Goal: Transaction & Acquisition: Purchase product/service

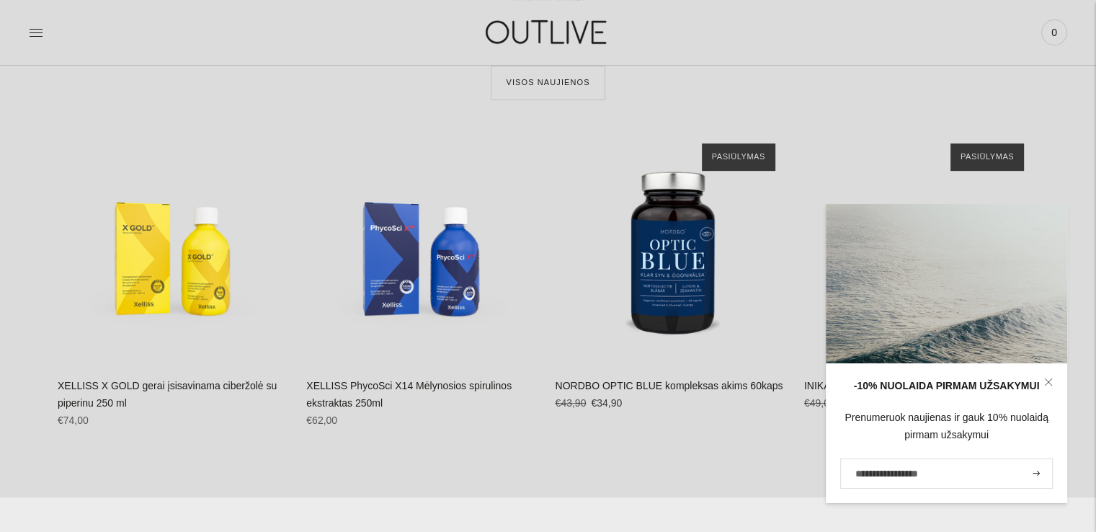
scroll to position [721, 0]
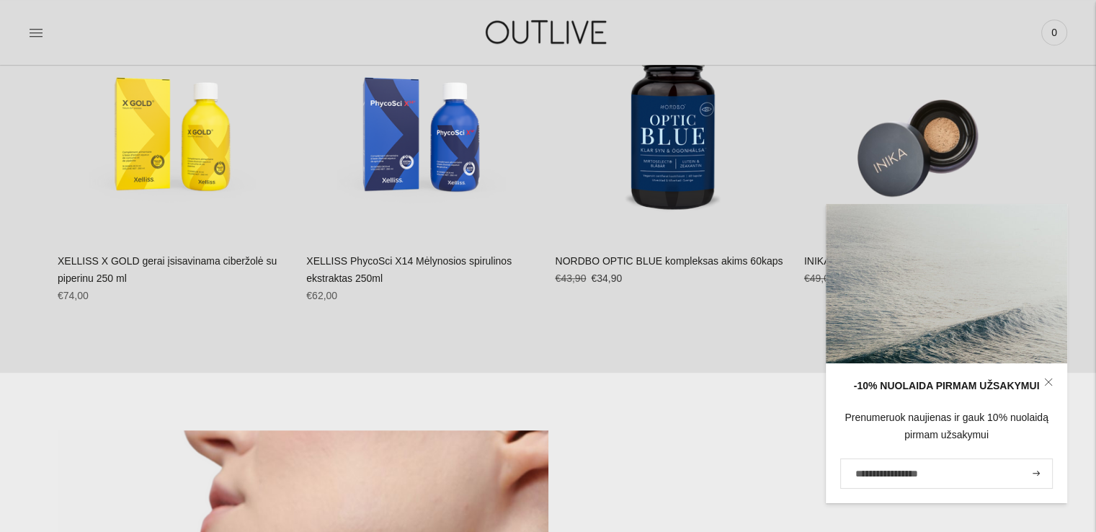
click at [1047, 379] on icon at bounding box center [1049, 382] width 9 height 9
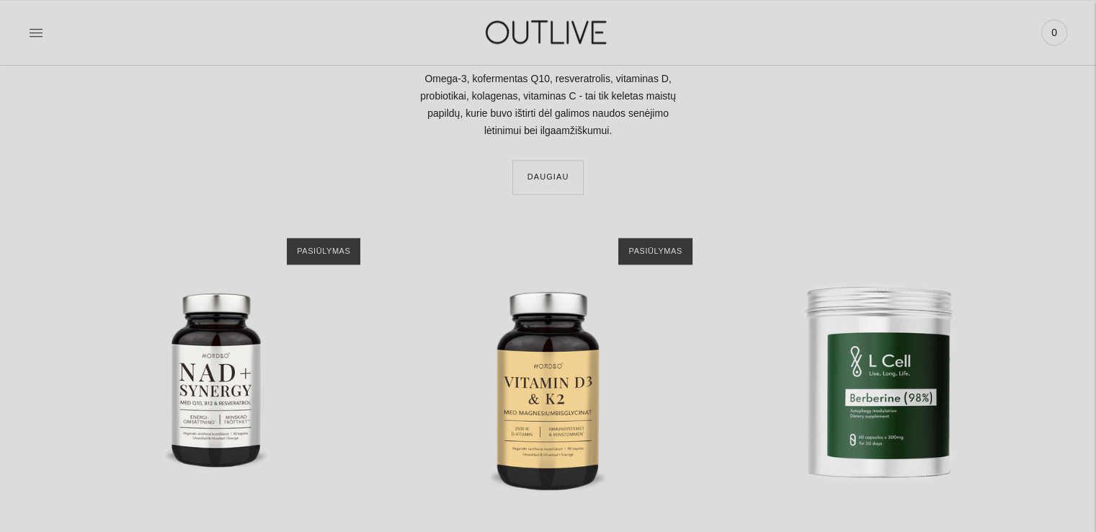
scroll to position [2018, 0]
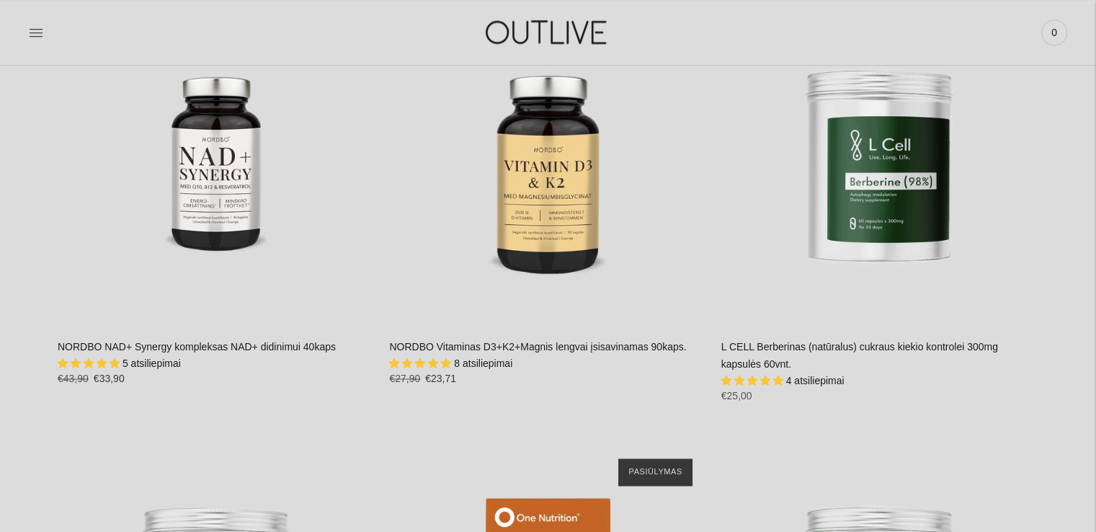
click at [562, 344] on link "NORDBO Vitaminas D3+K2+Magnis lengvai įsisavinamas 90kaps." at bounding box center [537, 347] width 297 height 12
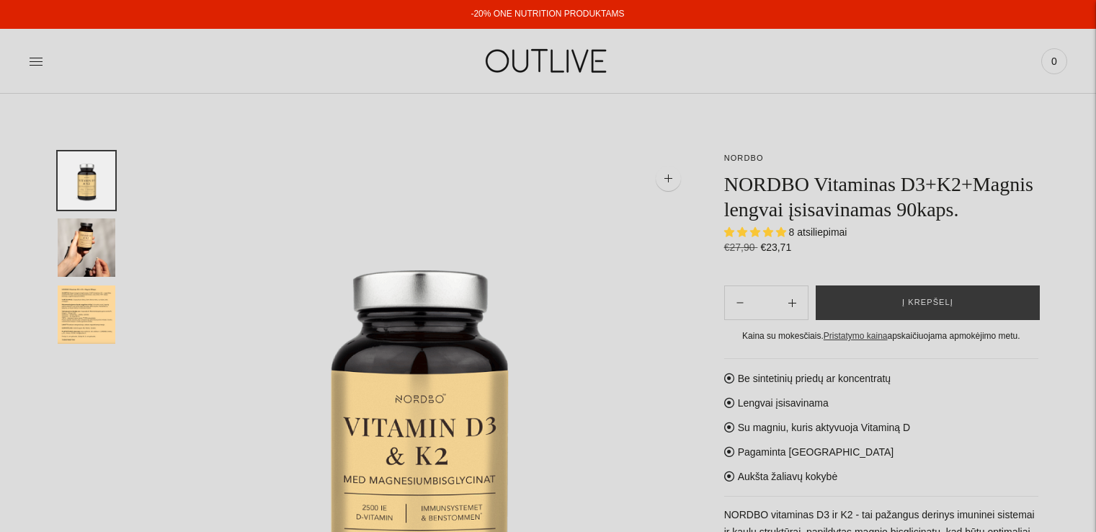
select select "**********"
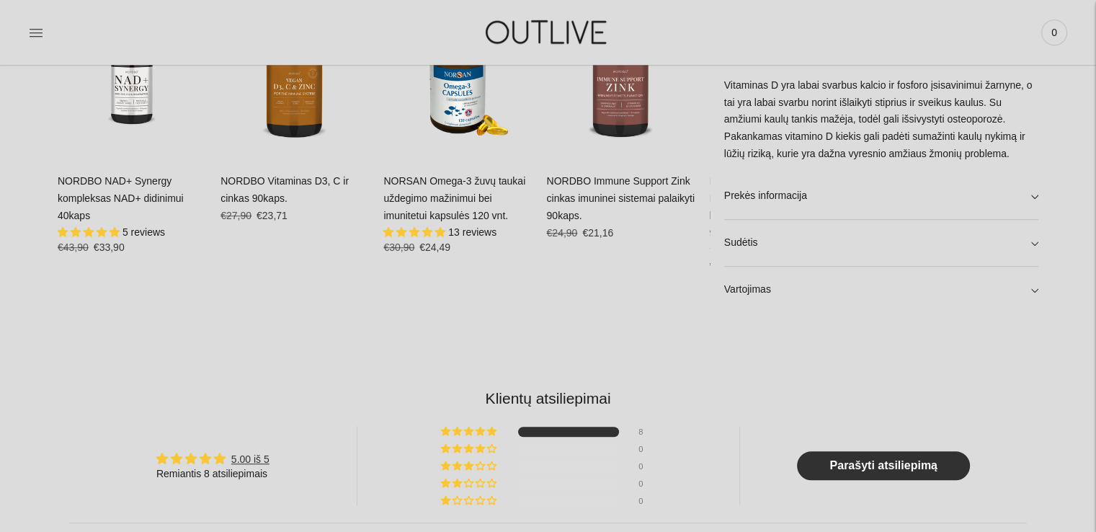
scroll to position [1009, 0]
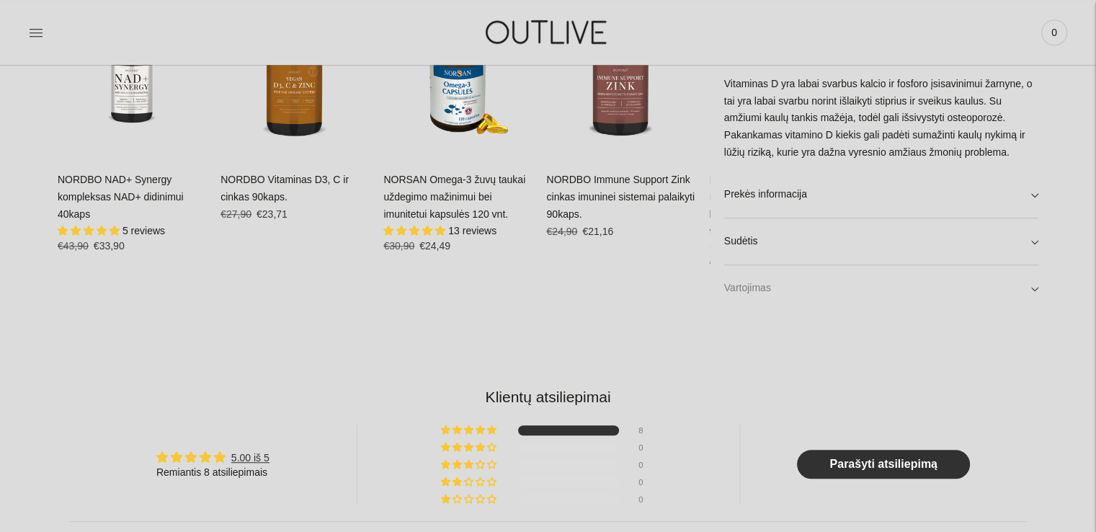
click at [740, 292] on link "Vartojimas" at bounding box center [881, 288] width 314 height 46
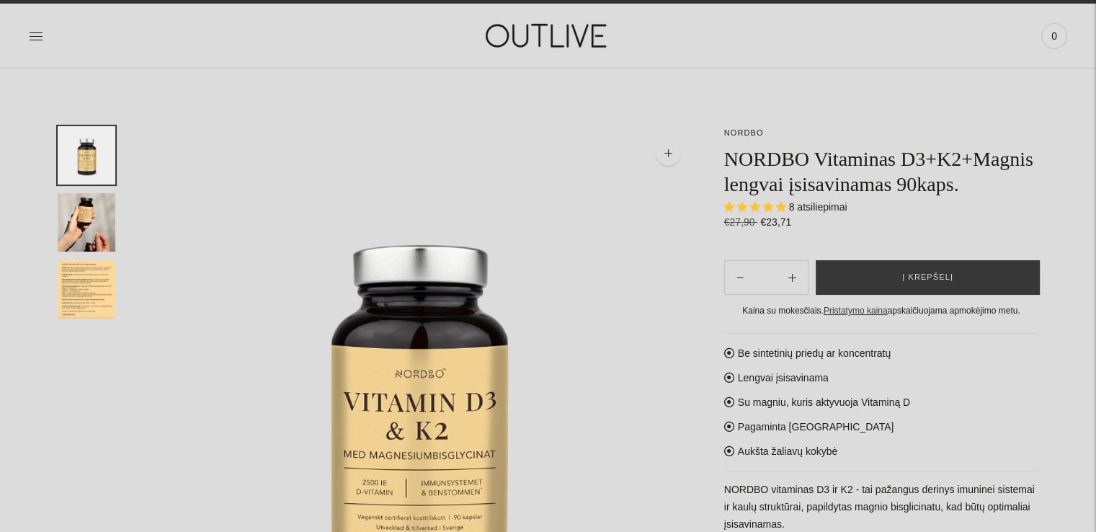
scroll to position [0, 0]
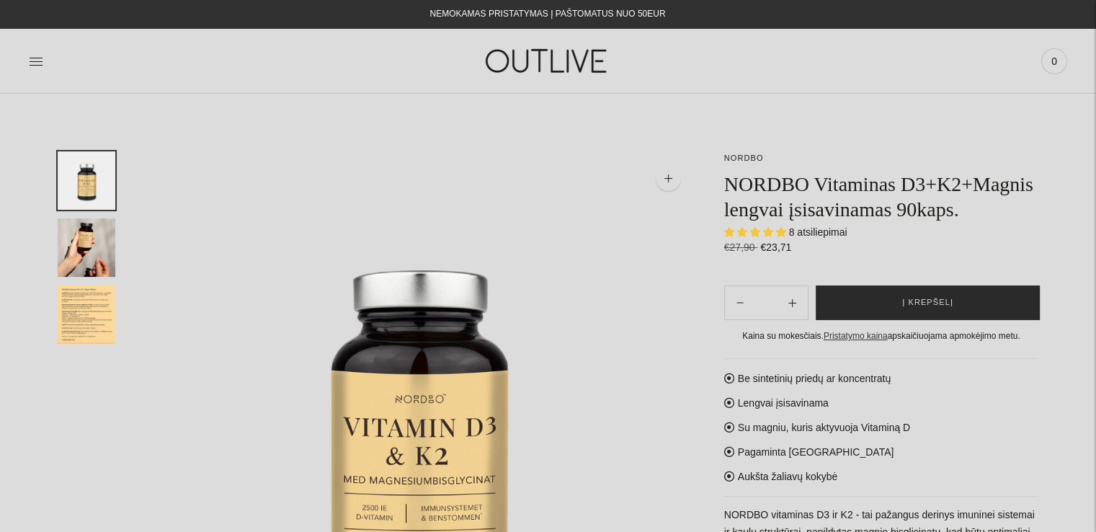
click at [921, 307] on span "Į krepšelį" at bounding box center [928, 303] width 51 height 14
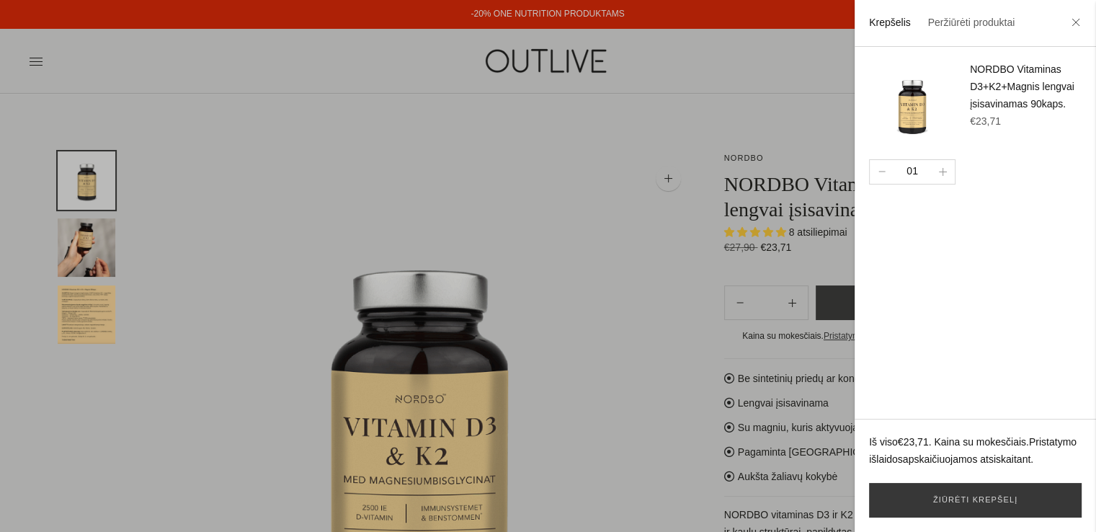
click at [636, 188] on div at bounding box center [548, 266] width 1096 height 532
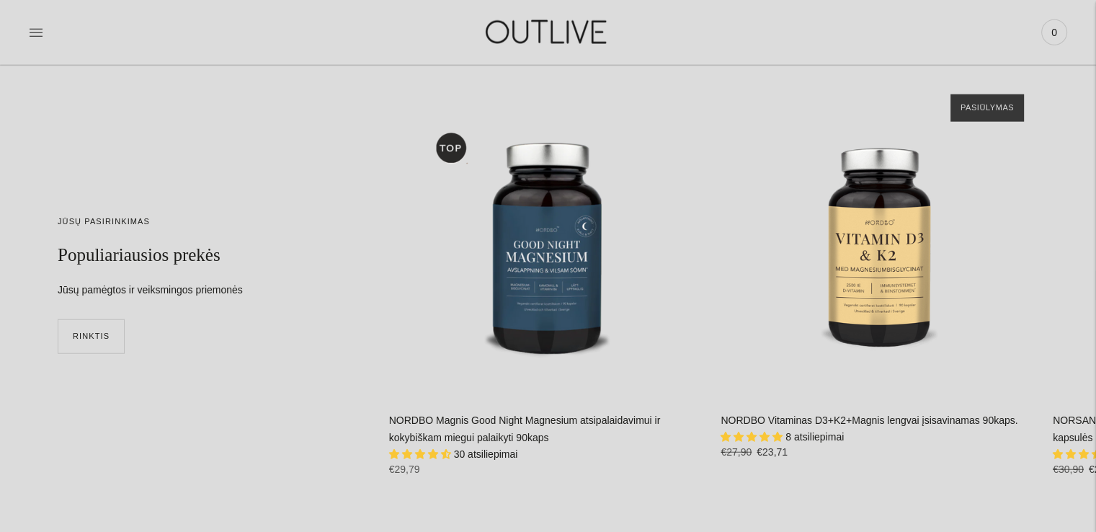
scroll to position [3604, 0]
click at [1080, 285] on icon "Move to next carousel slide" at bounding box center [1082, 283] width 9 height 6
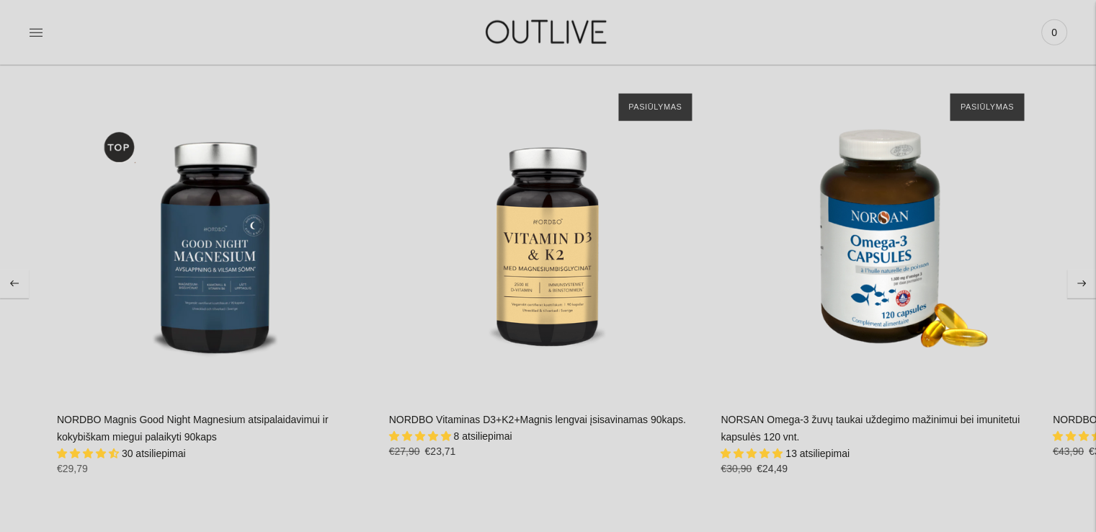
click at [1080, 285] on icon "Move to next carousel slide" at bounding box center [1082, 283] width 9 height 6
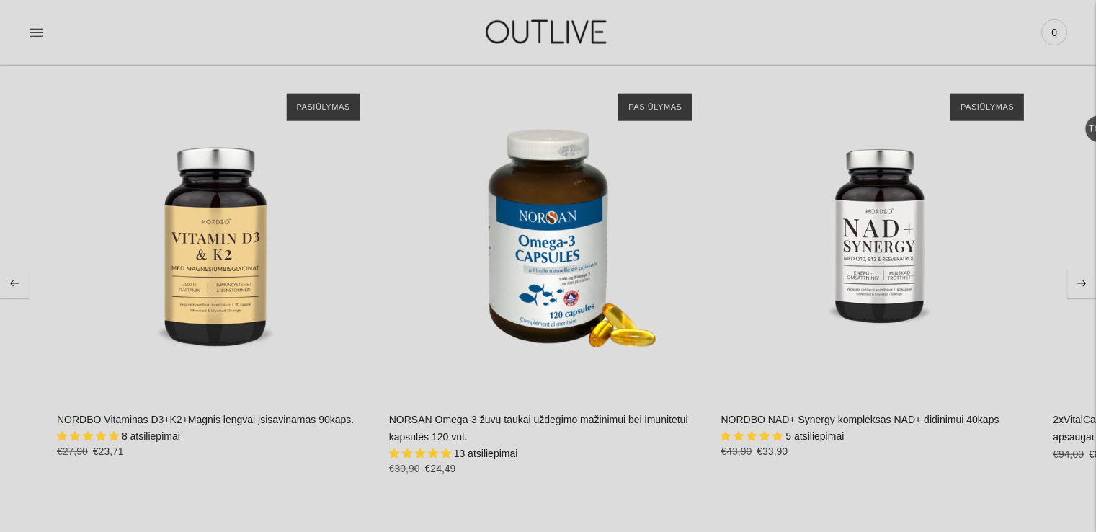
click at [1080, 285] on icon "Move to next carousel slide" at bounding box center [1082, 283] width 9 height 6
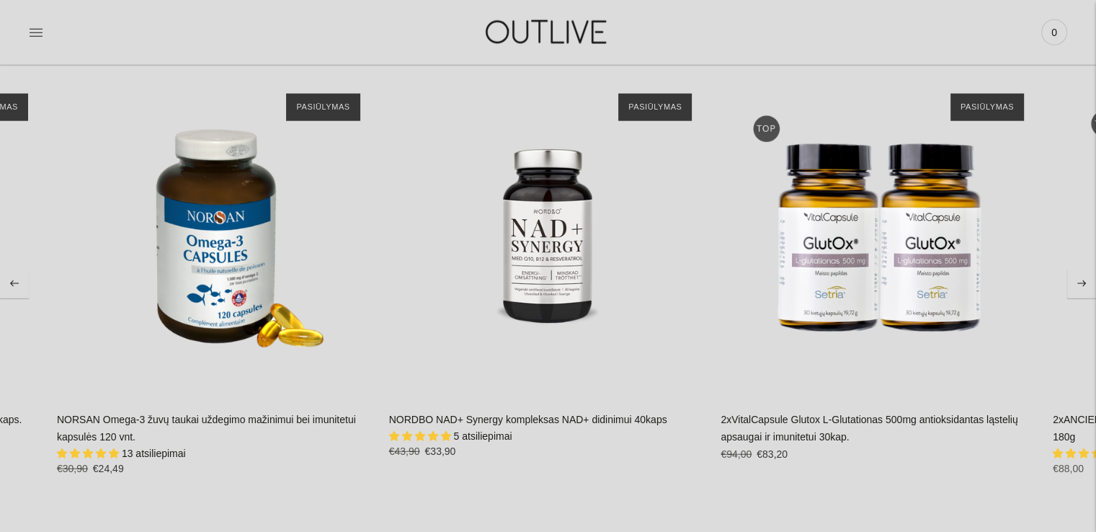
click at [1080, 285] on icon "Move to next carousel slide" at bounding box center [1082, 283] width 9 height 6
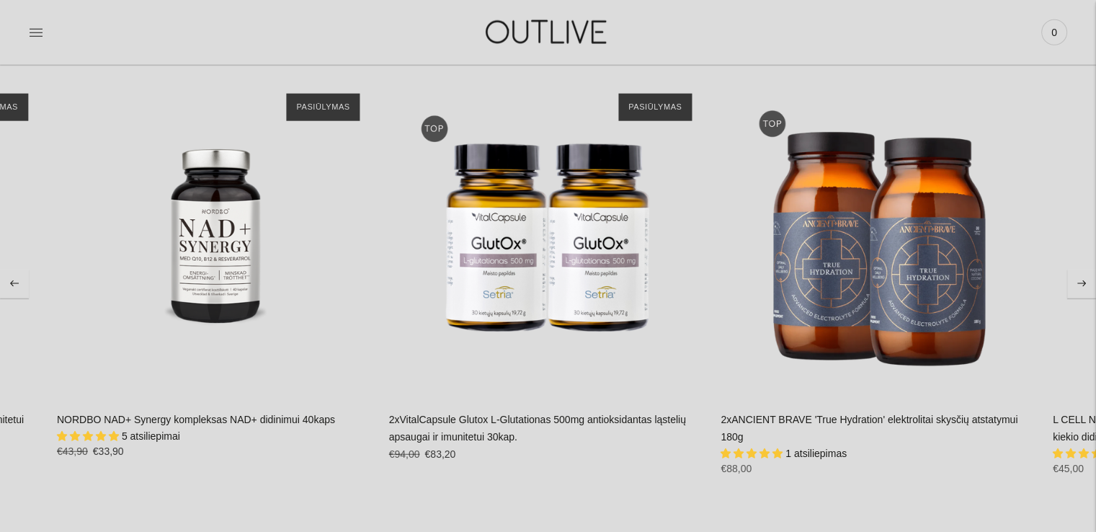
click at [1080, 285] on icon "Move to next carousel slide" at bounding box center [1082, 283] width 9 height 6
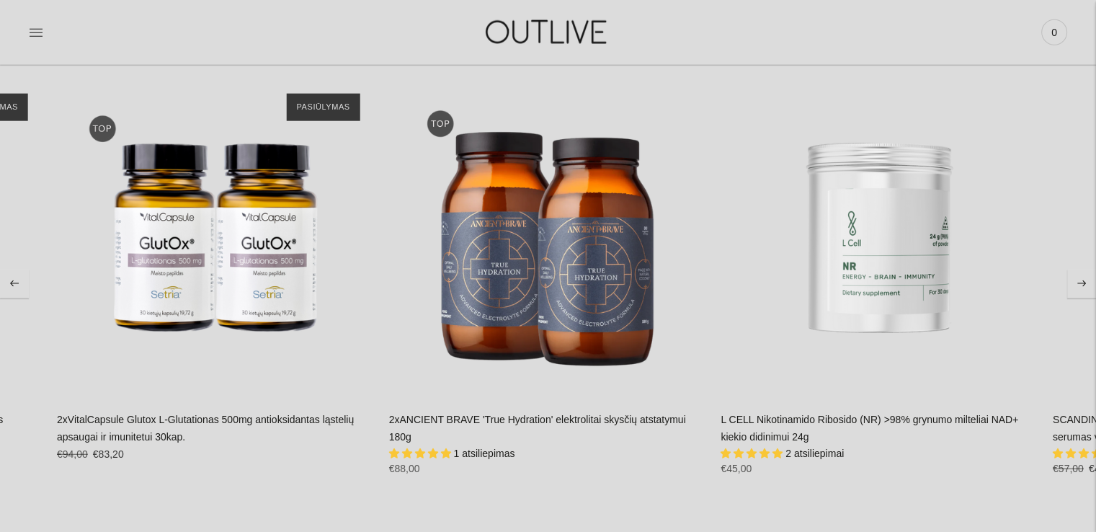
click at [1080, 285] on icon "Move to next carousel slide" at bounding box center [1082, 283] width 9 height 6
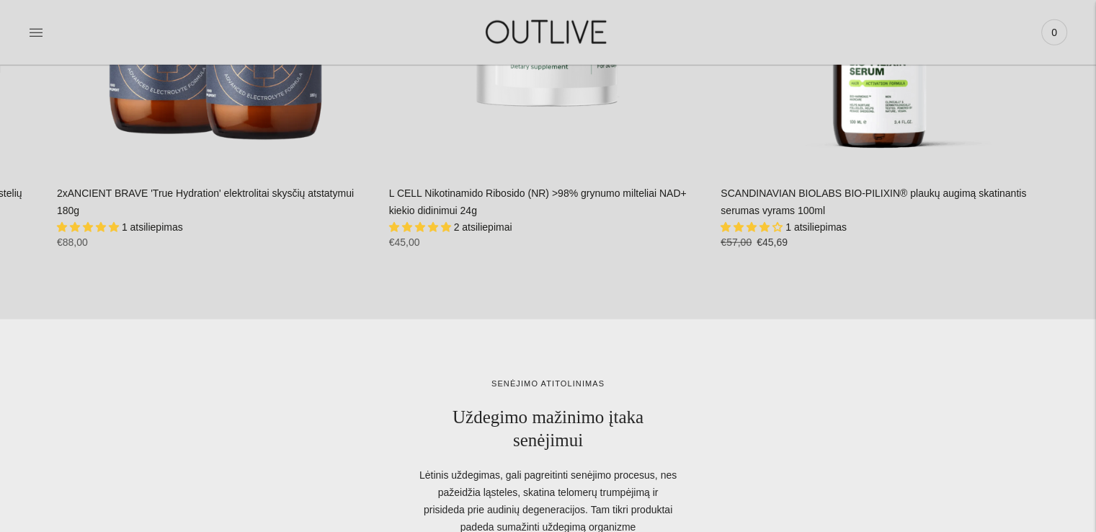
scroll to position [3676, 0]
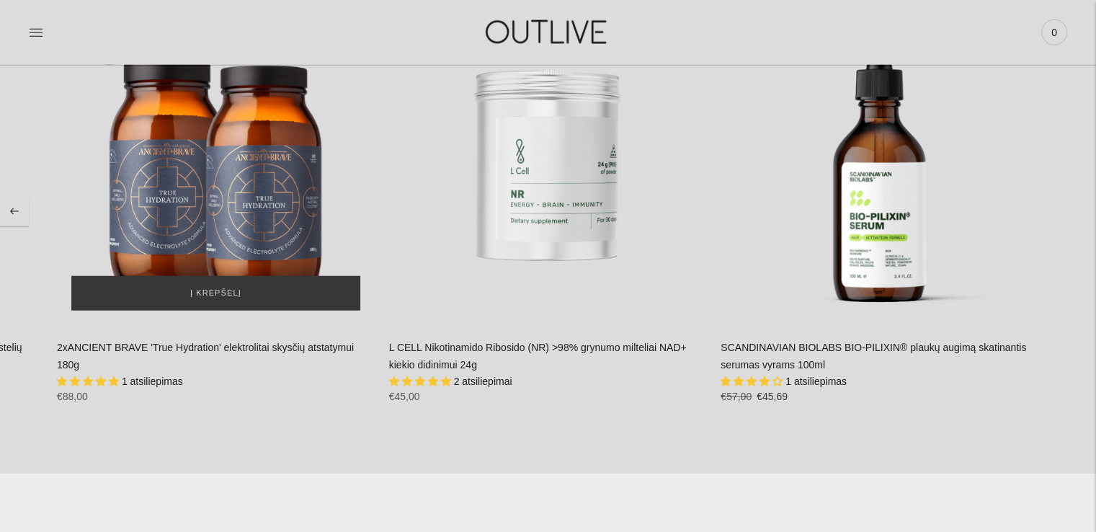
click at [275, 240] on img "2xANCIENT BRAVE 'True Hydration' elektrolitai skysčių atstatymui 180g\a" at bounding box center [216, 166] width 318 height 318
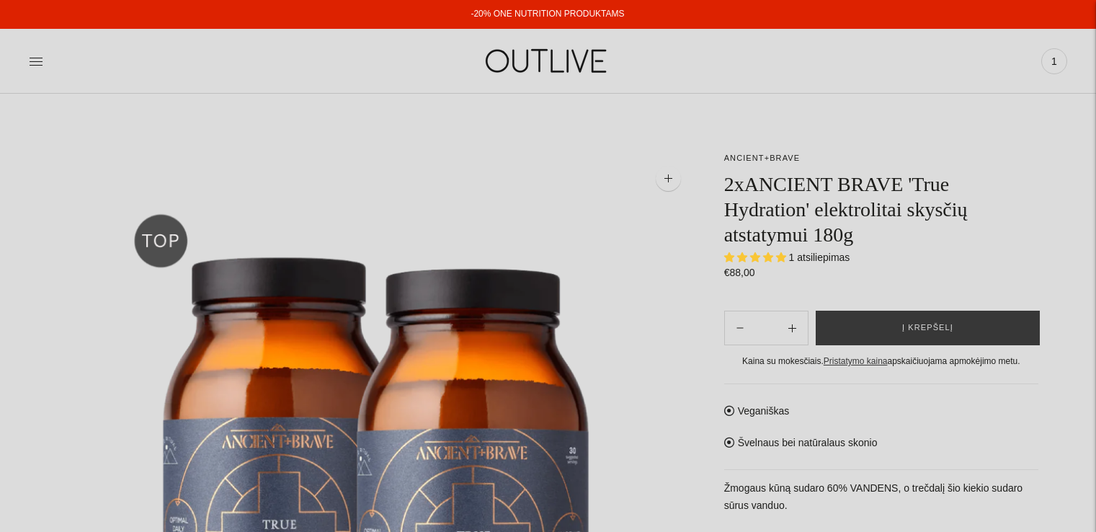
select select "**********"
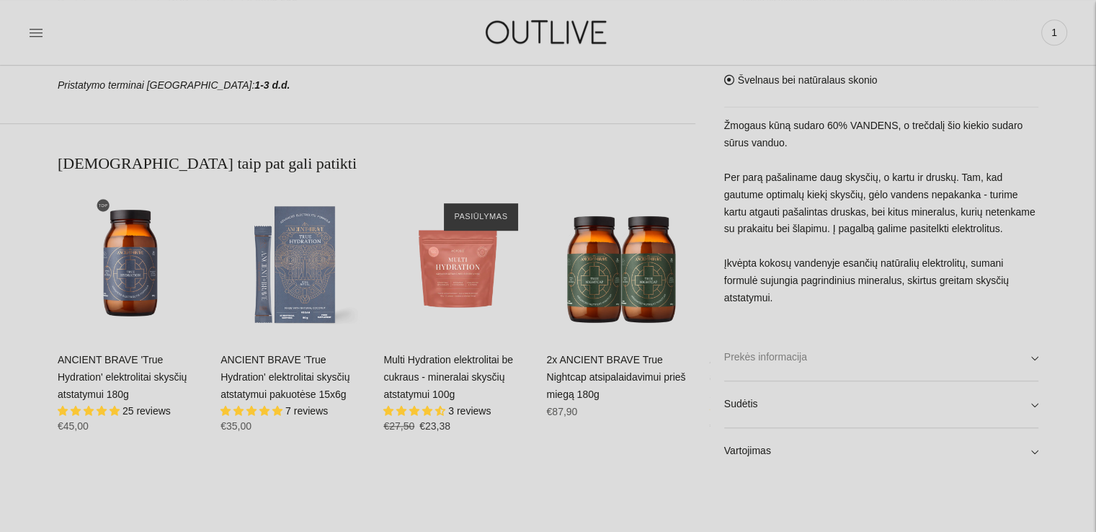
scroll to position [1009, 0]
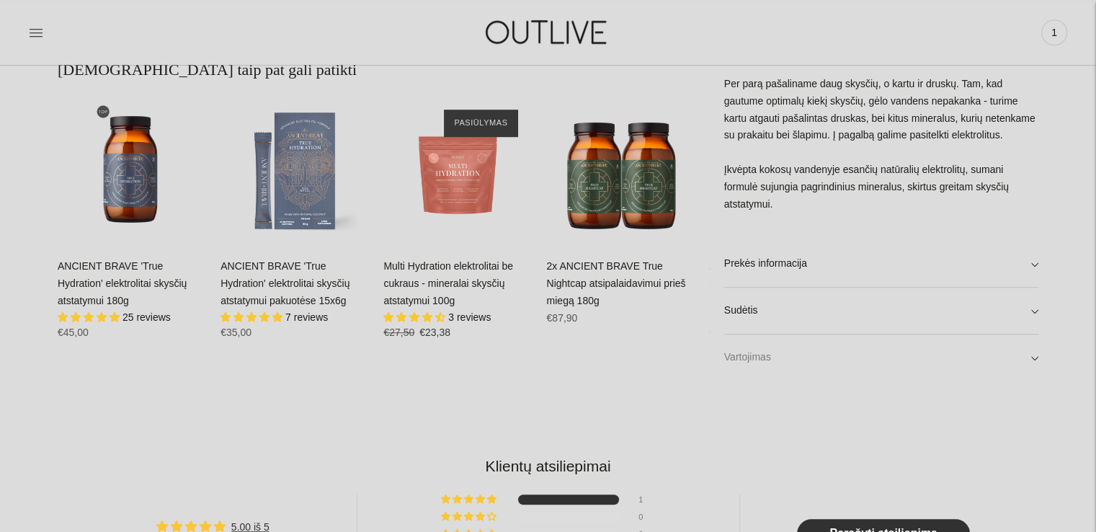
click at [753, 365] on link "Vartojimas" at bounding box center [881, 357] width 314 height 46
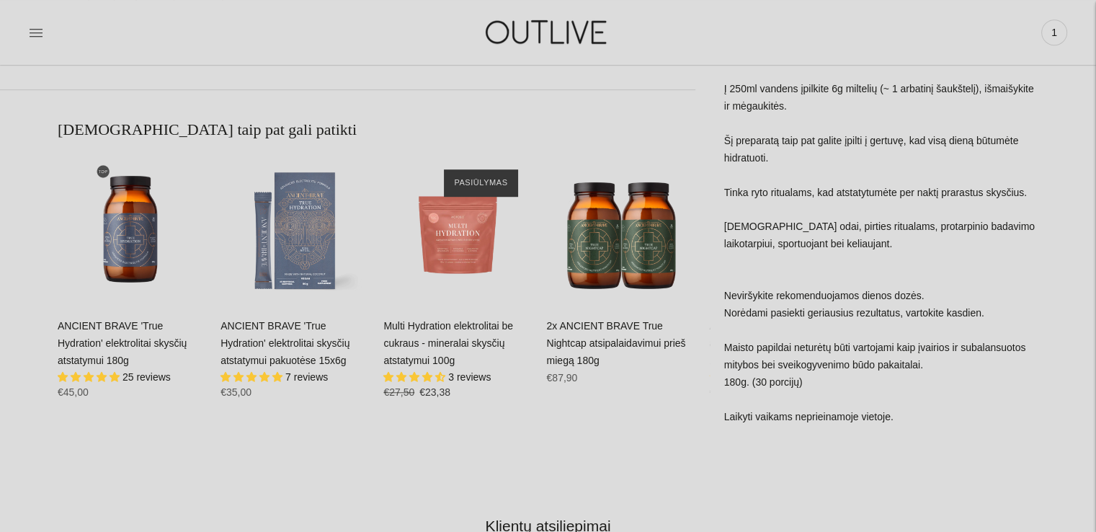
scroll to position [1081, 0]
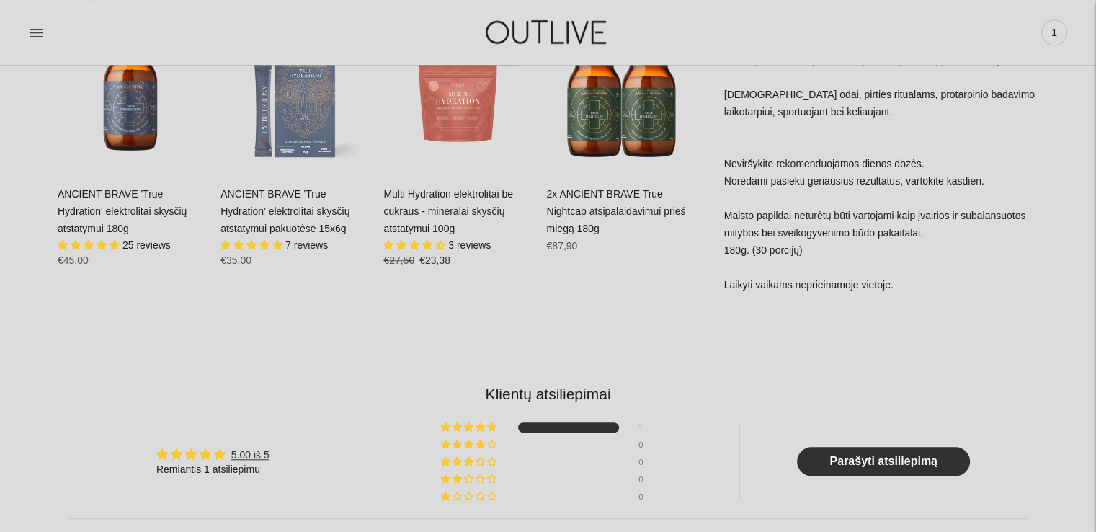
click at [148, 200] on link "ANCIENT BRAVE 'True Hydration' elektrolitai skysčių atstatymui 180g" at bounding box center [122, 211] width 129 height 46
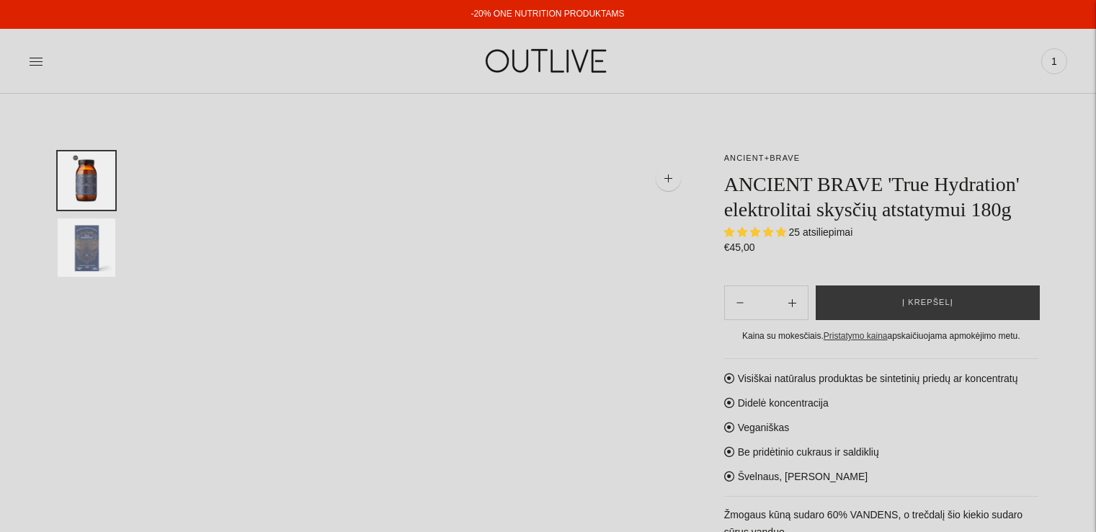
select select "**********"
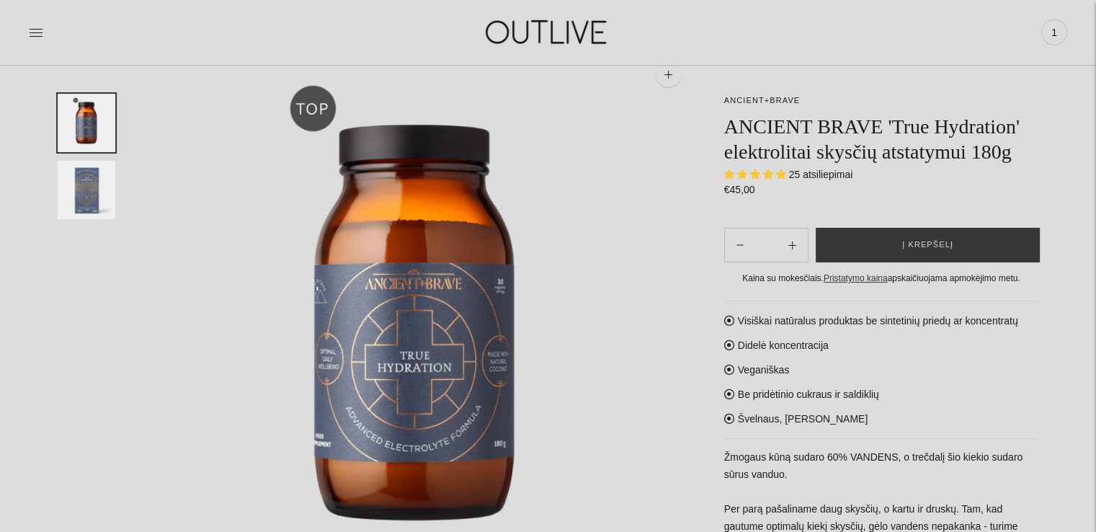
scroll to position [216, 0]
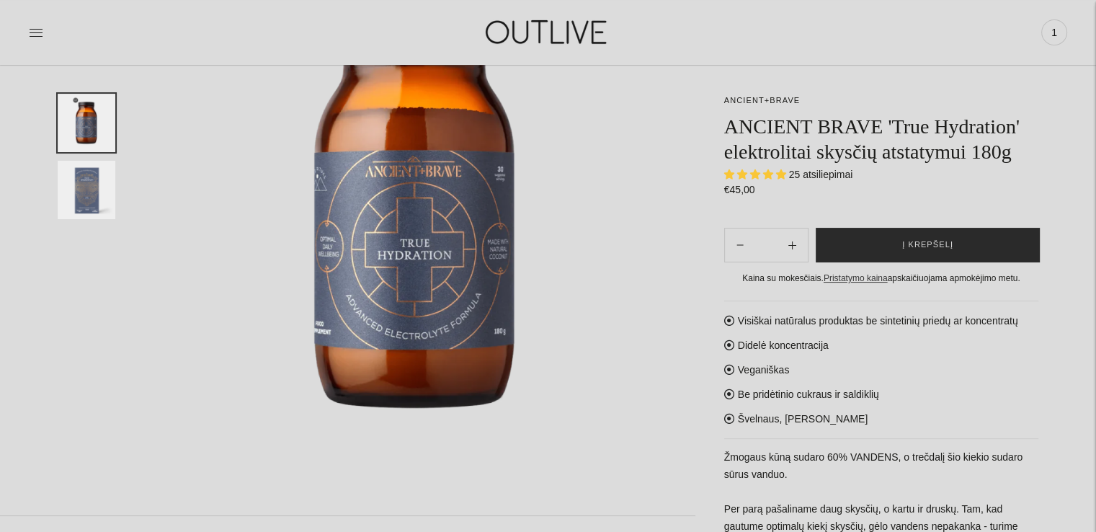
click at [905, 243] on button "Į krepšelį" at bounding box center [928, 245] width 224 height 35
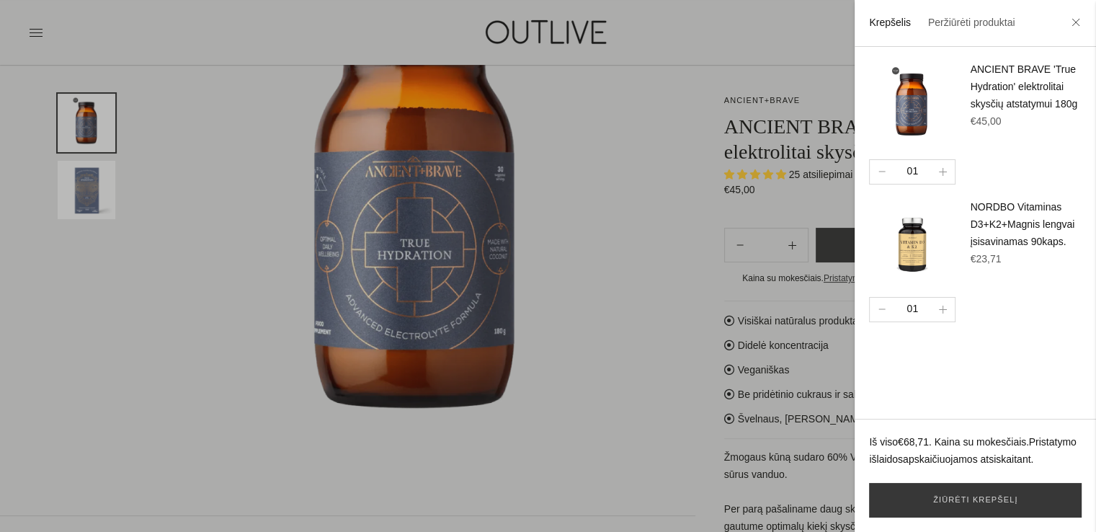
click at [622, 235] on div at bounding box center [548, 266] width 1096 height 532
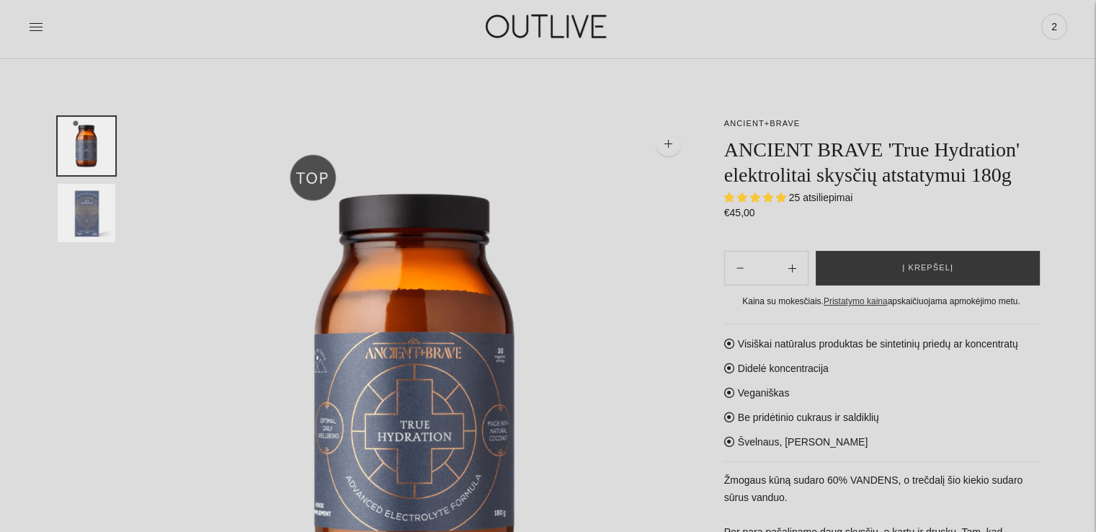
scroll to position [0, 0]
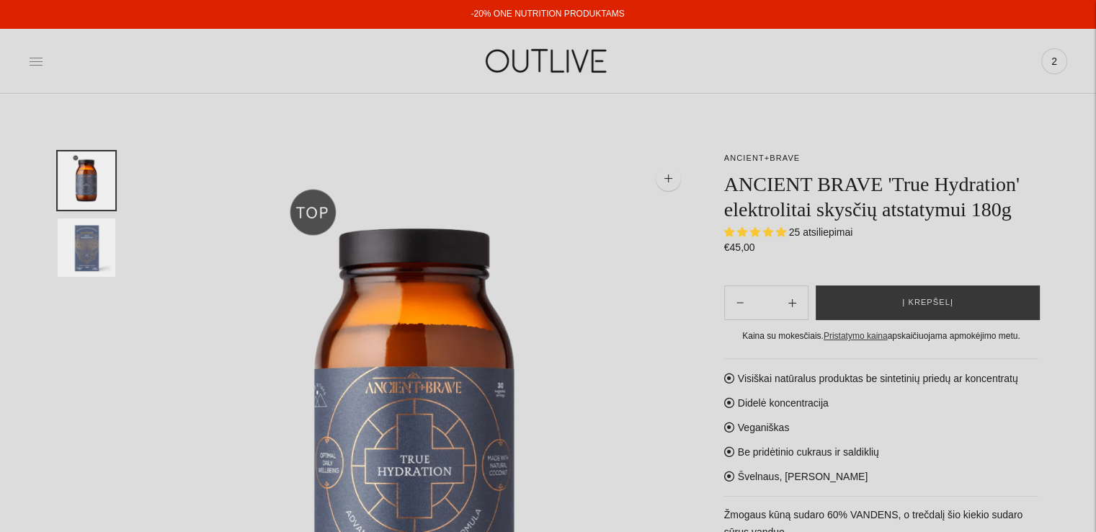
click at [38, 67] on icon at bounding box center [36, 61] width 14 height 14
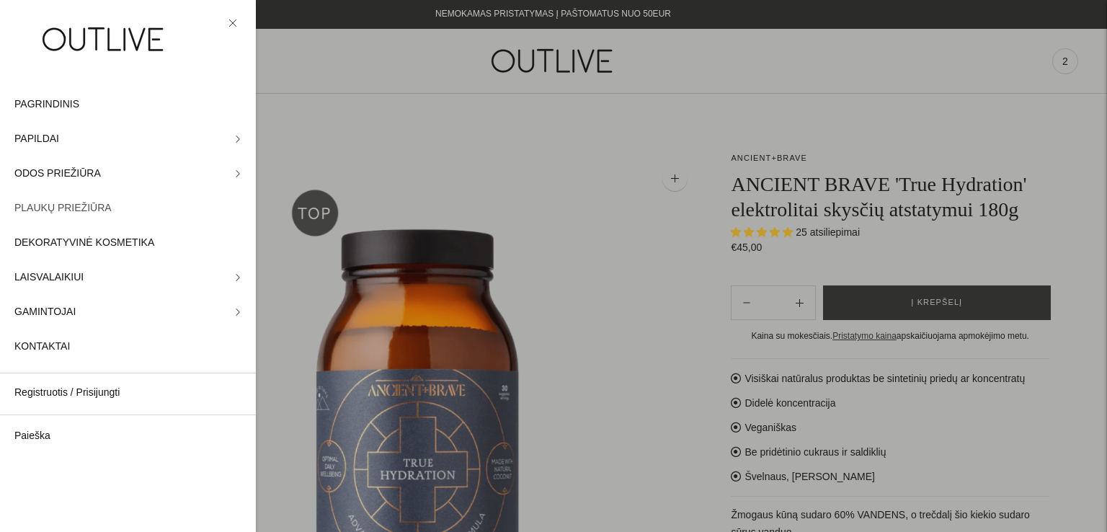
click at [59, 211] on span "PLAUKŲ PRIEŽIŪRA" at bounding box center [62, 208] width 97 height 17
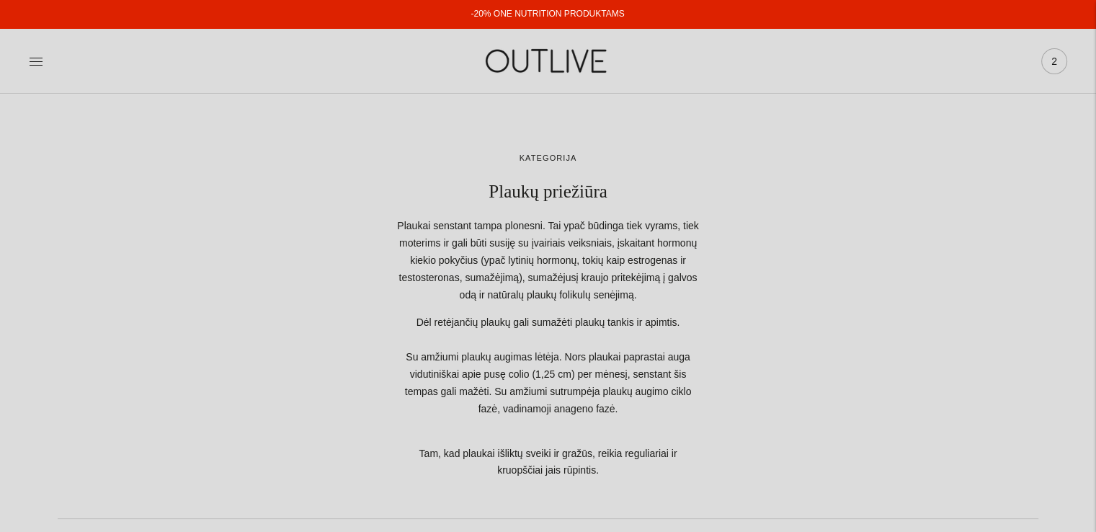
click at [1060, 62] on span "2" at bounding box center [1055, 61] width 20 height 20
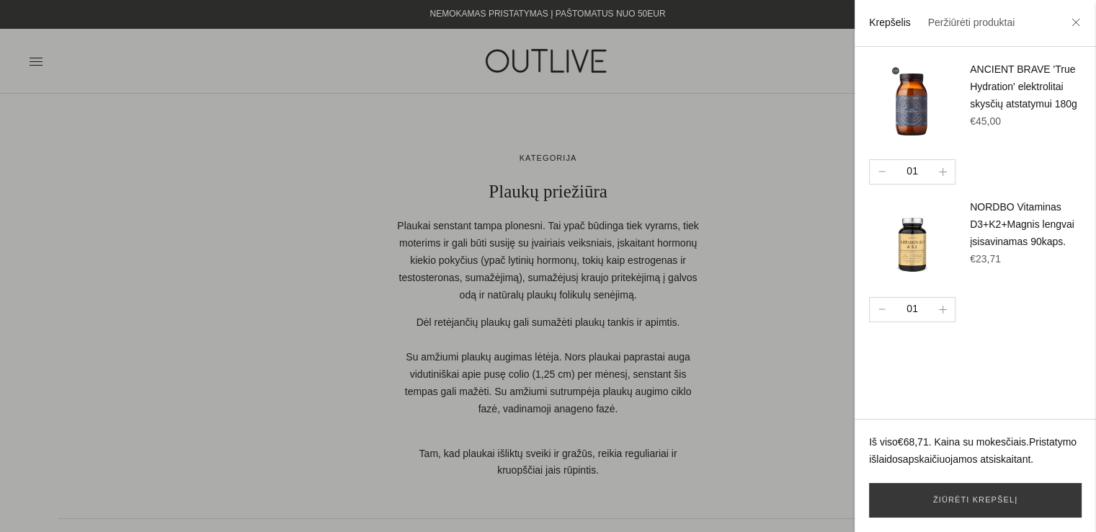
click at [310, 171] on div at bounding box center [548, 266] width 1096 height 532
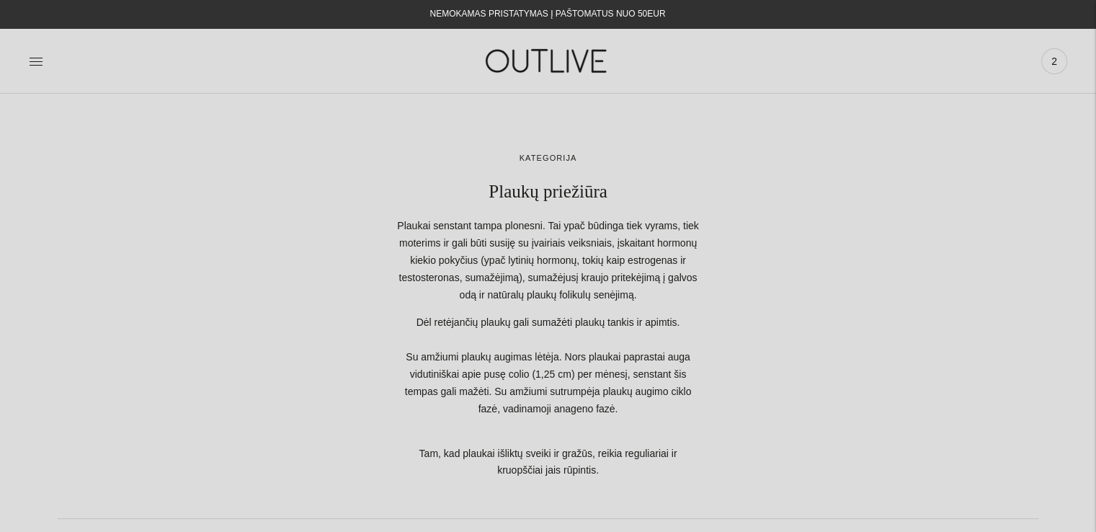
click at [28, 61] on div "PAGRINDINIS PAPILDAI Visi papildai Antioksidantai Dirbantiems ofise Ekologiška …" at bounding box center [548, 61] width 1096 height 50
click at [34, 63] on icon at bounding box center [36, 61] width 14 height 14
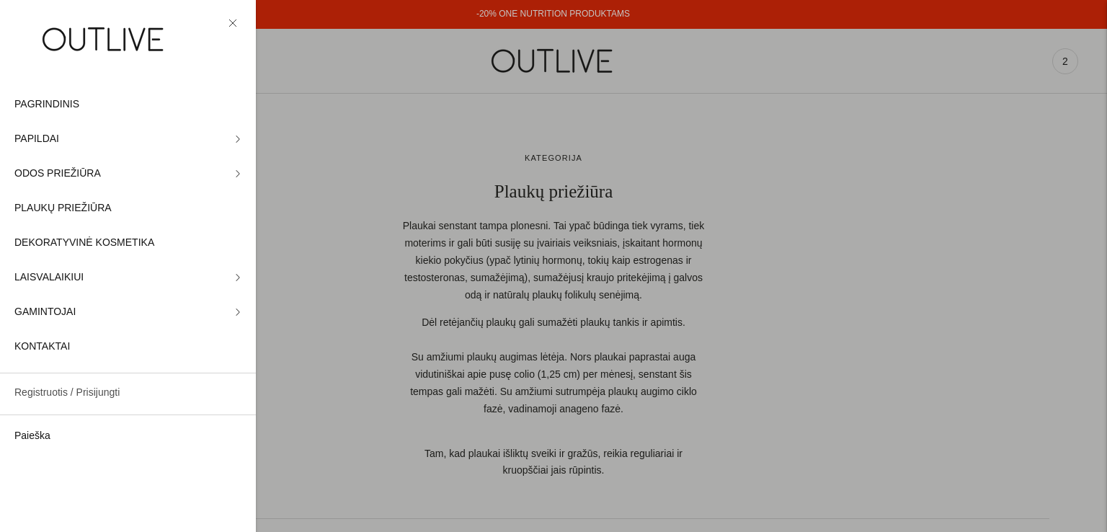
click at [39, 396] on link "Registruotis / Prisijungti" at bounding box center [128, 393] width 256 height 35
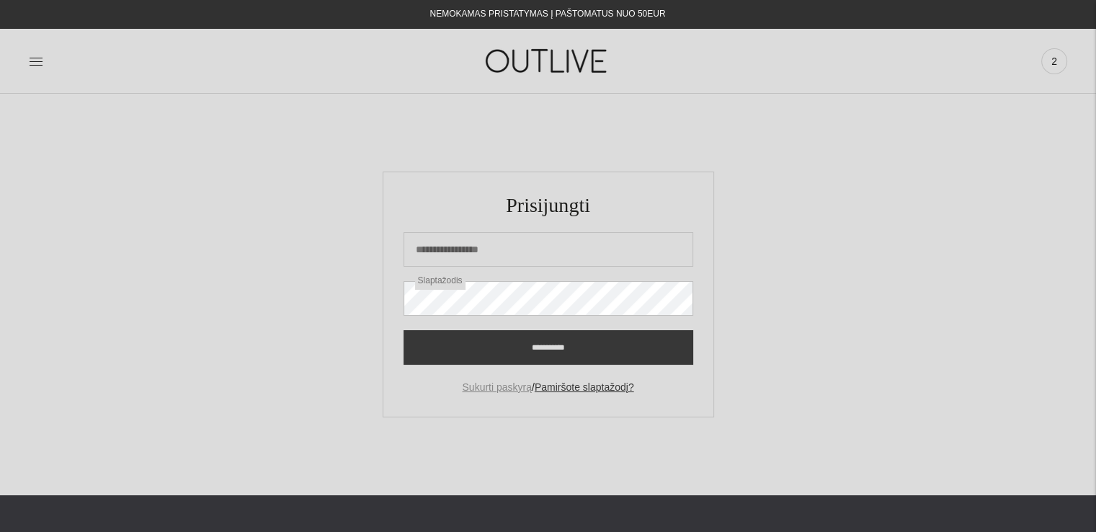
click at [496, 390] on link "Sukurti paskyrą" at bounding box center [496, 387] width 69 height 12
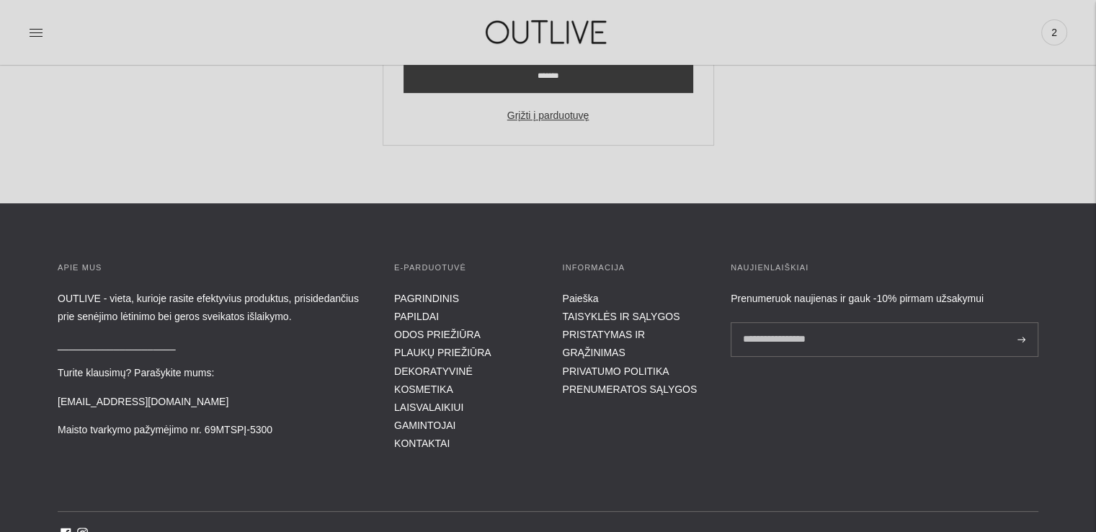
scroll to position [360, 0]
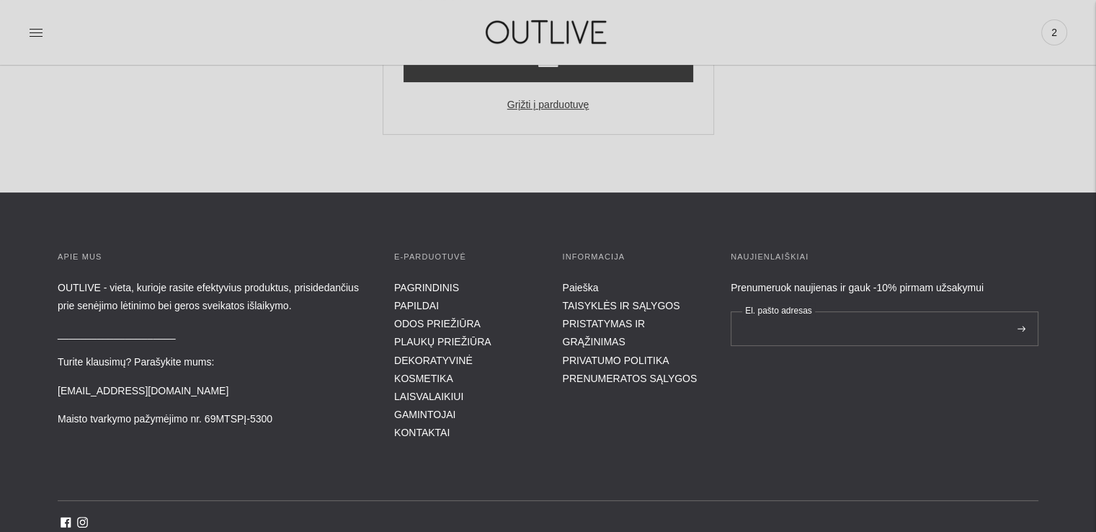
click at [810, 336] on input "El. pašto adresas" at bounding box center [885, 328] width 308 height 35
click at [779, 359] on div "Naujienlaiškiai Prenumeruok naujienas ir gauk -10% pirmam užsakymui El. pašto a…" at bounding box center [885, 346] width 308 height 192
click at [877, 338] on input "El. pašto adresas" at bounding box center [885, 328] width 308 height 35
click at [931, 254] on h3 "Naujienlaiškiai" at bounding box center [885, 257] width 308 height 14
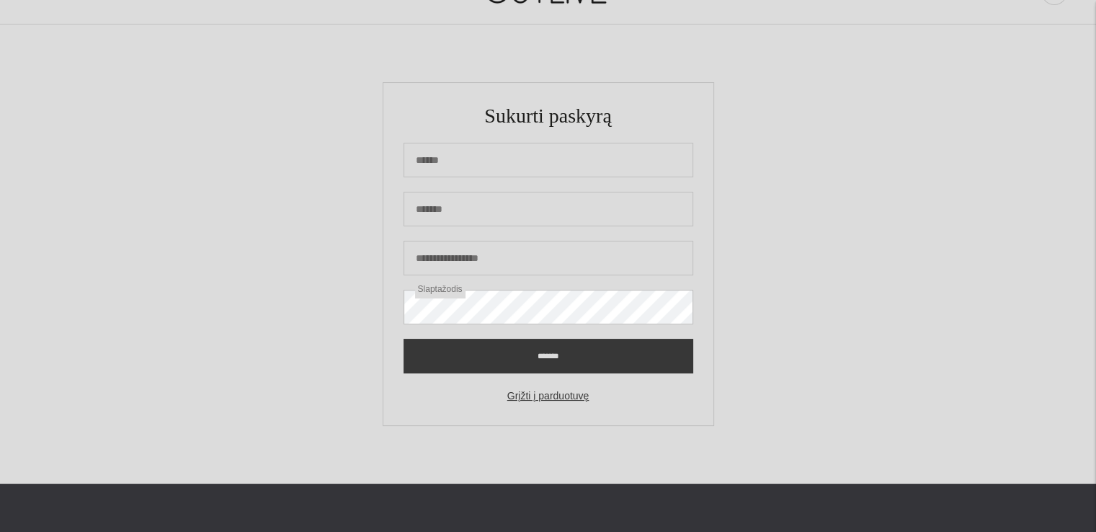
scroll to position [288, 0]
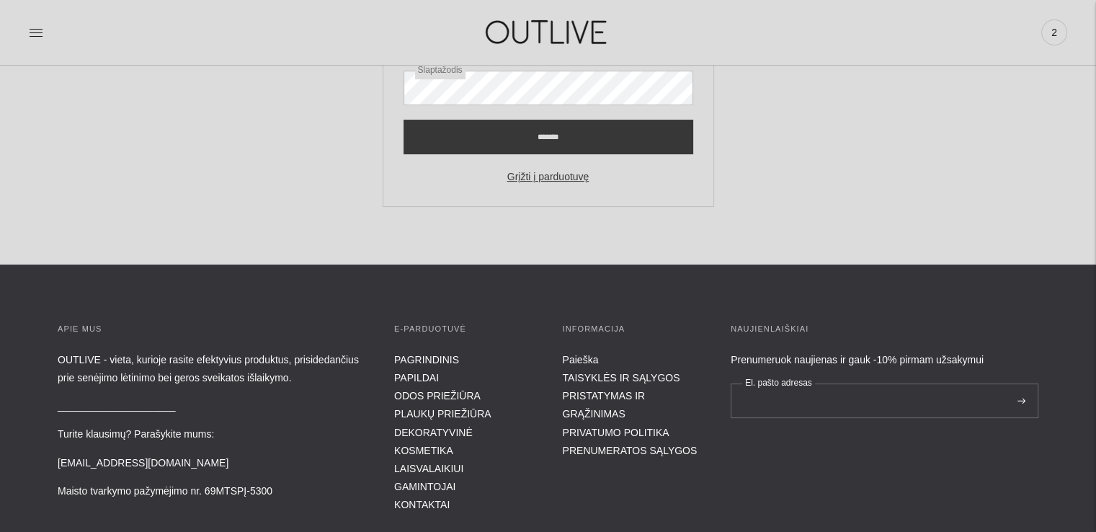
click at [836, 410] on input "El. pašto adresas" at bounding box center [885, 401] width 308 height 35
type input "**********"
click at [1023, 399] on icon at bounding box center [1022, 401] width 8 height 6
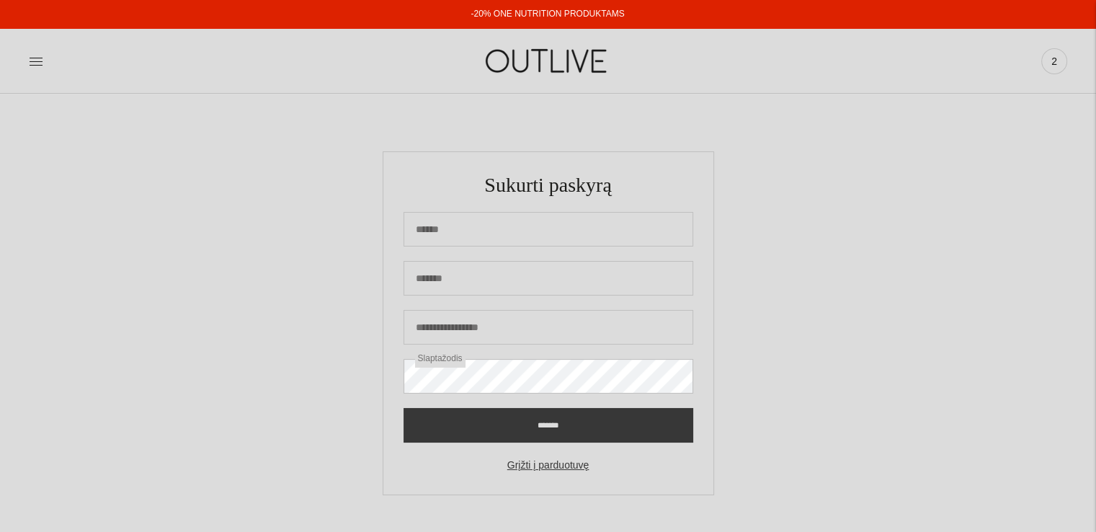
click at [1050, 64] on span "2" at bounding box center [1055, 61] width 20 height 20
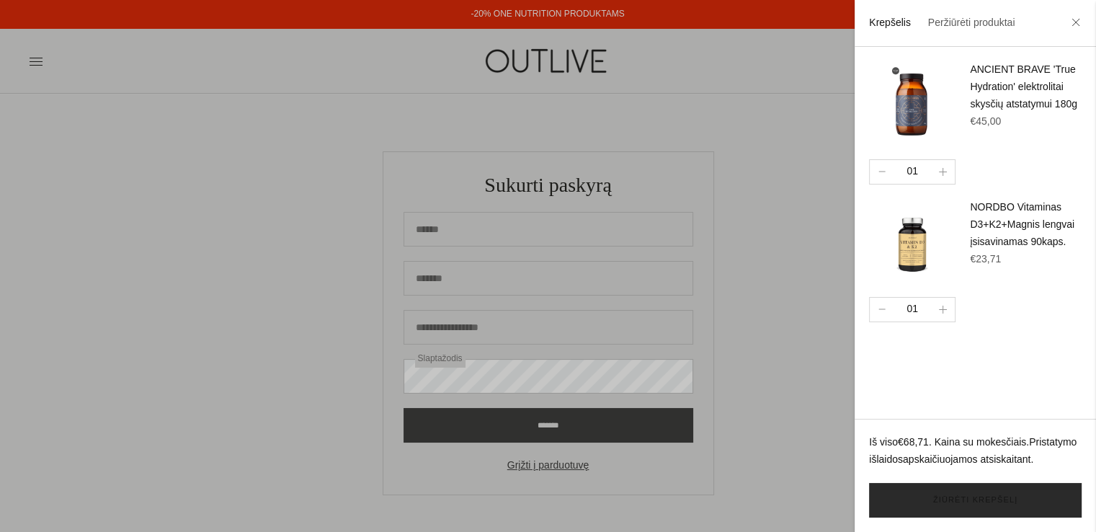
click at [954, 497] on link "Žiūrėti krepšelį" at bounding box center [975, 500] width 213 height 35
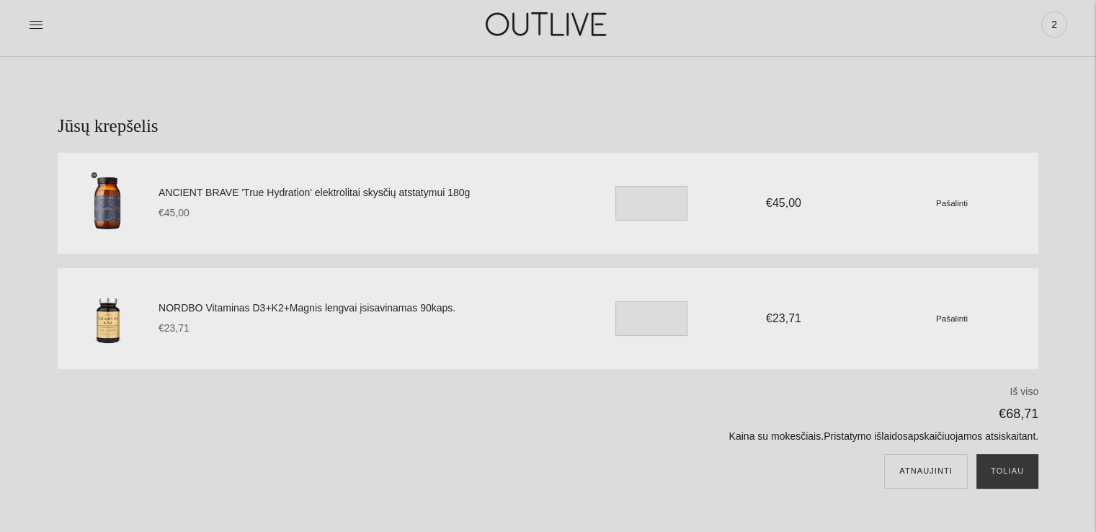
scroll to position [144, 0]
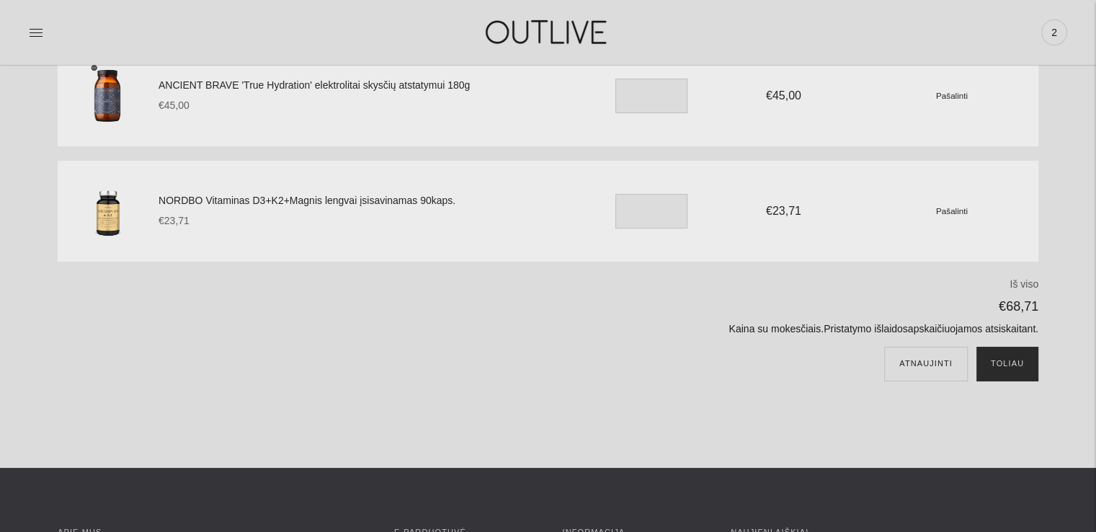
click at [1015, 367] on button "Toliau" at bounding box center [1008, 364] width 62 height 35
